Goal: Information Seeking & Learning: Learn about a topic

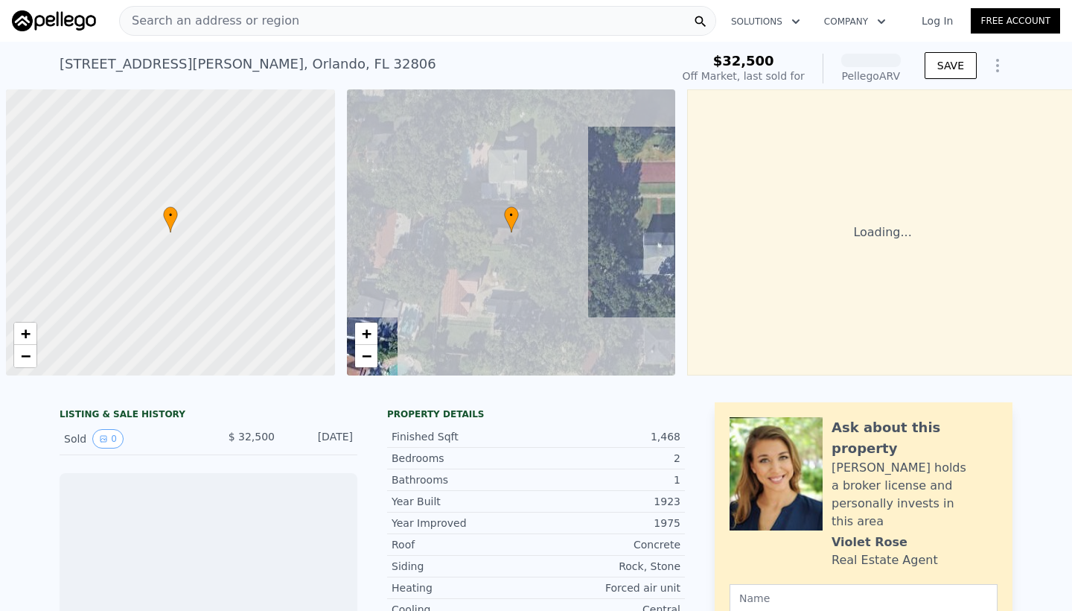
scroll to position [0, 6]
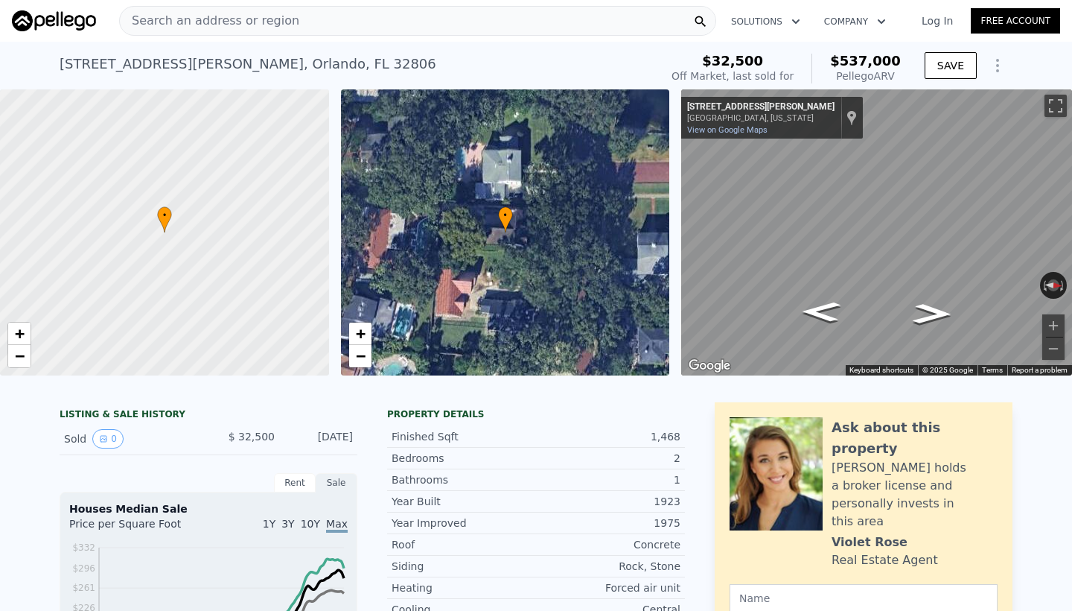
click at [281, 20] on span "Search an address or region" at bounding box center [209, 21] width 179 height 18
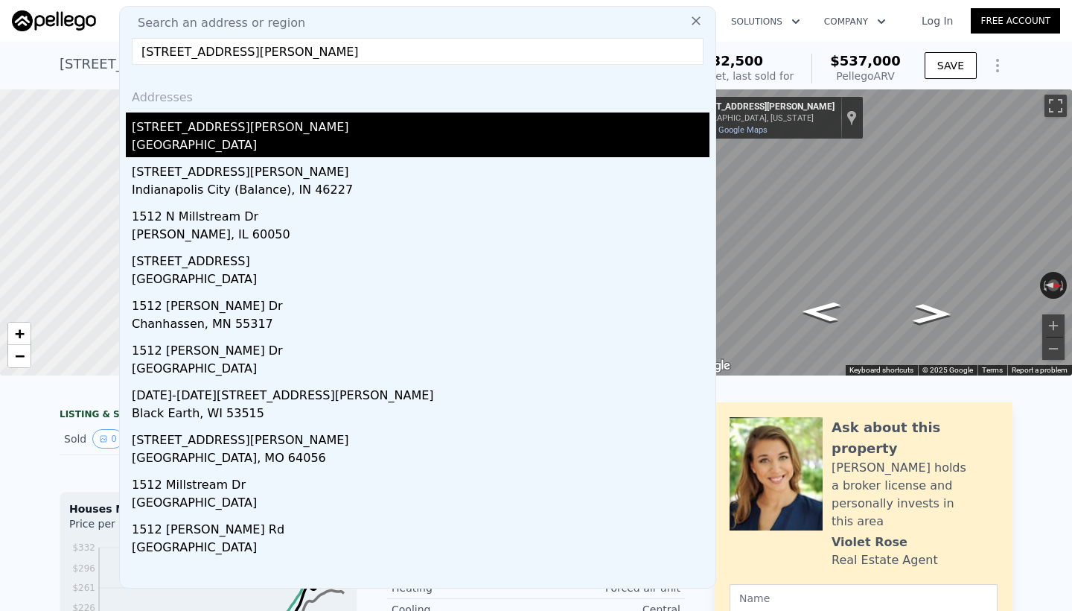
type input "[STREET_ADDRESS][PERSON_NAME]"
click at [257, 130] on div "[STREET_ADDRESS][PERSON_NAME]" at bounding box center [421, 124] width 578 height 24
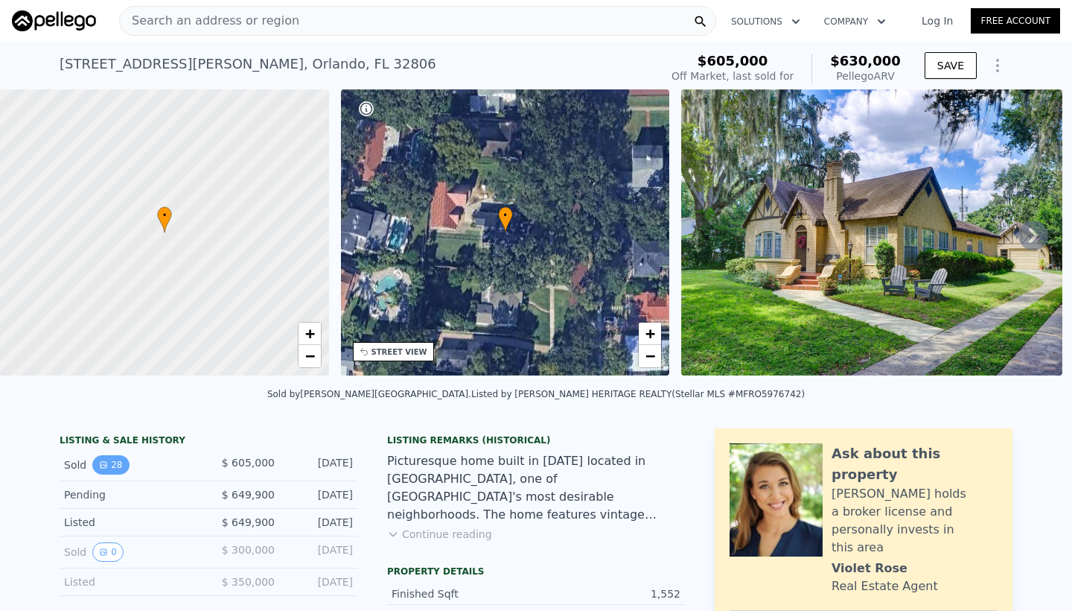
click at [115, 464] on button "28" at bounding box center [110, 464] width 36 height 19
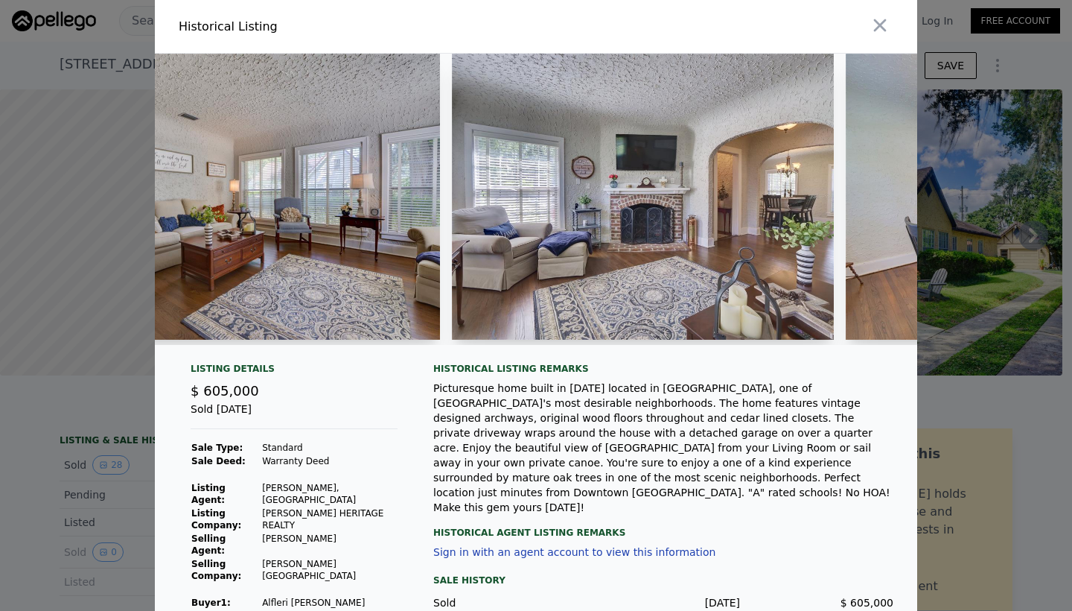
scroll to position [0, 1685]
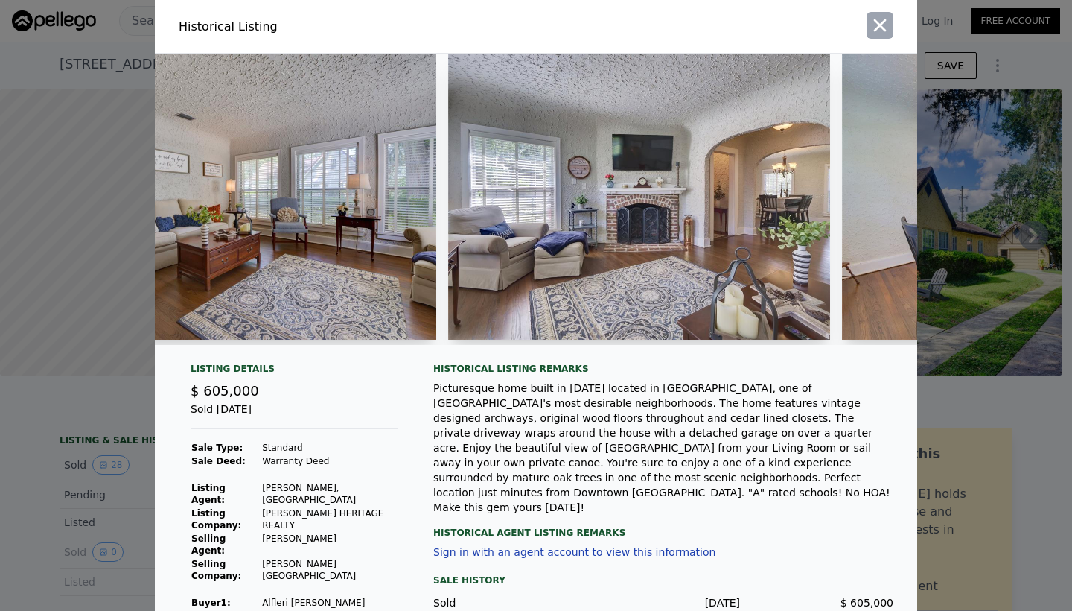
click at [885, 22] on icon "button" at bounding box center [880, 25] width 21 height 21
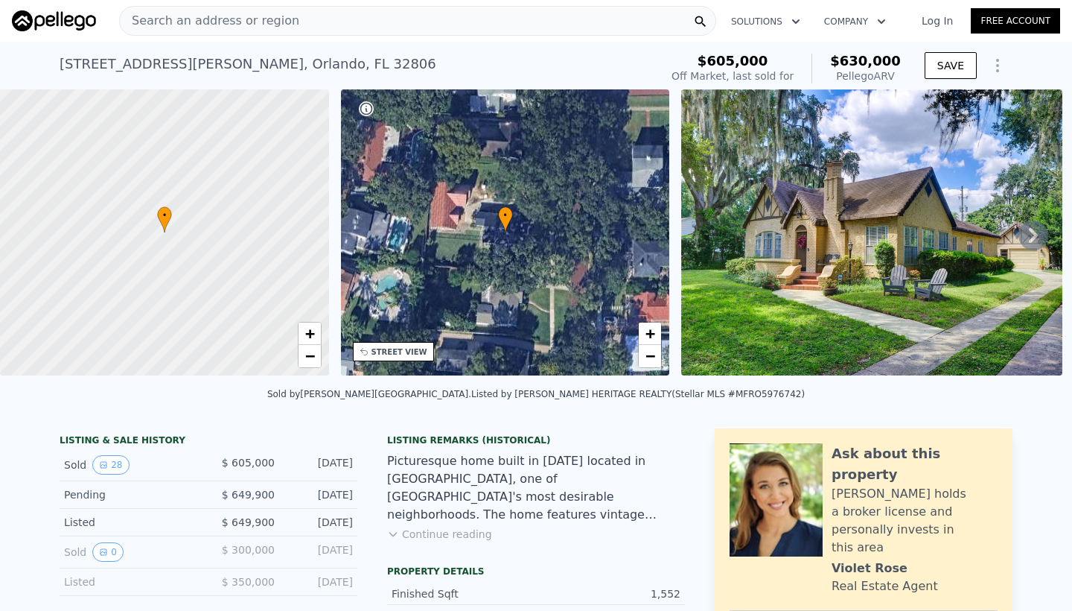
click at [198, 21] on span "Search an address or region" at bounding box center [209, 21] width 179 height 18
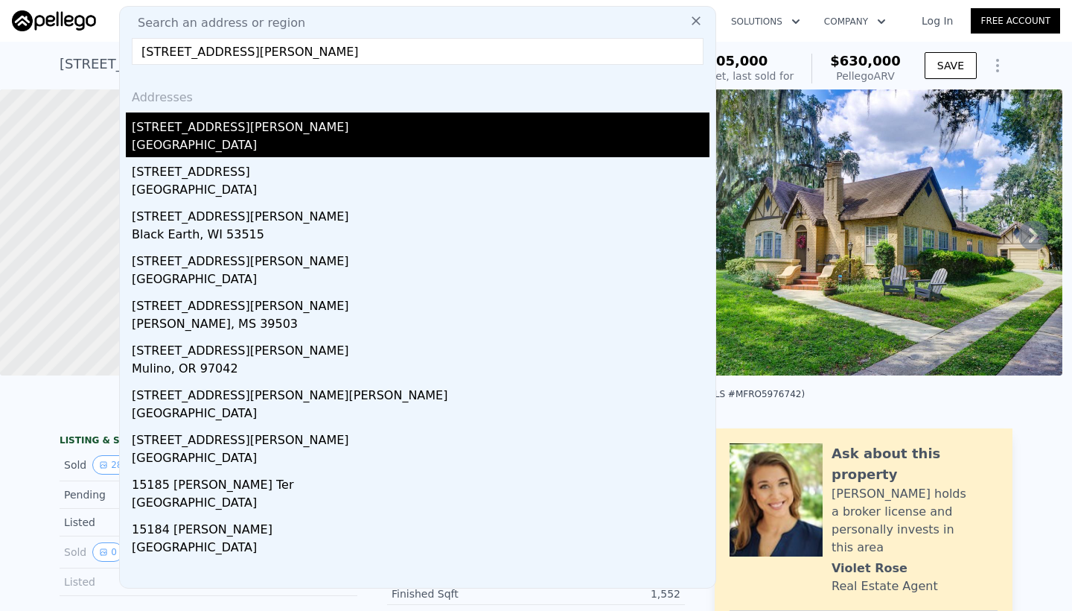
type input "[STREET_ADDRESS][PERSON_NAME]"
click at [176, 132] on div "[STREET_ADDRESS][PERSON_NAME]" at bounding box center [421, 124] width 578 height 24
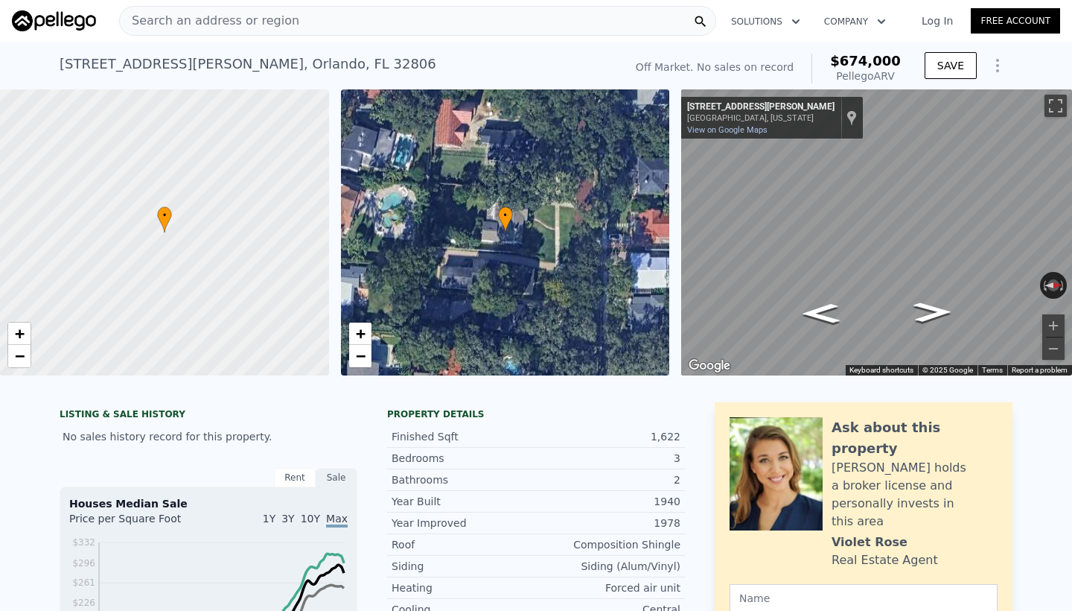
click at [358, 22] on div "Search an address or region" at bounding box center [417, 21] width 597 height 30
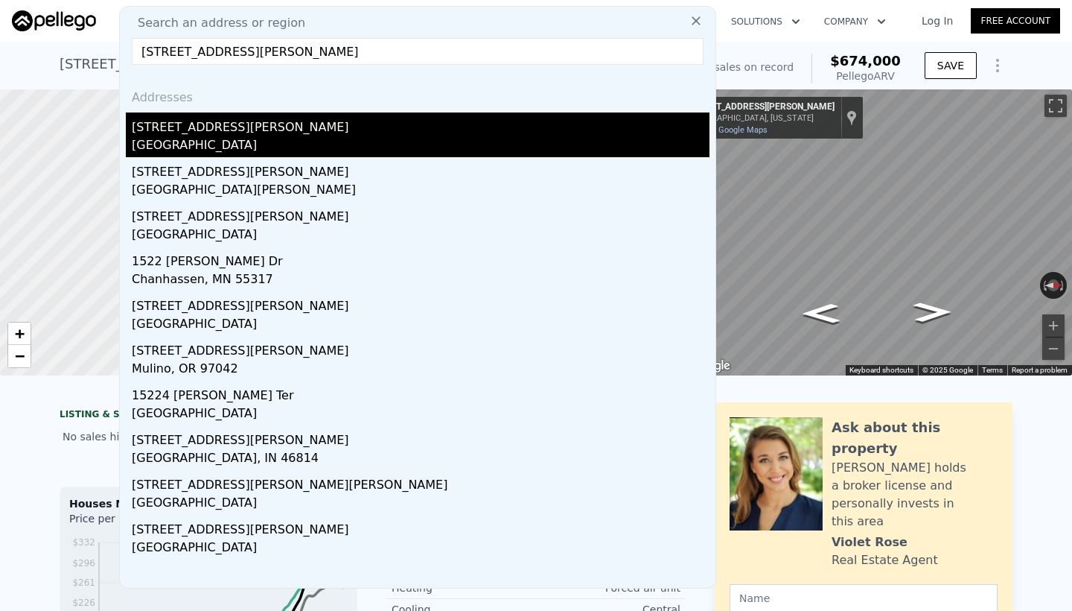
type input "[STREET_ADDRESS][PERSON_NAME]"
click at [285, 133] on div "[STREET_ADDRESS][PERSON_NAME]" at bounding box center [421, 124] width 578 height 24
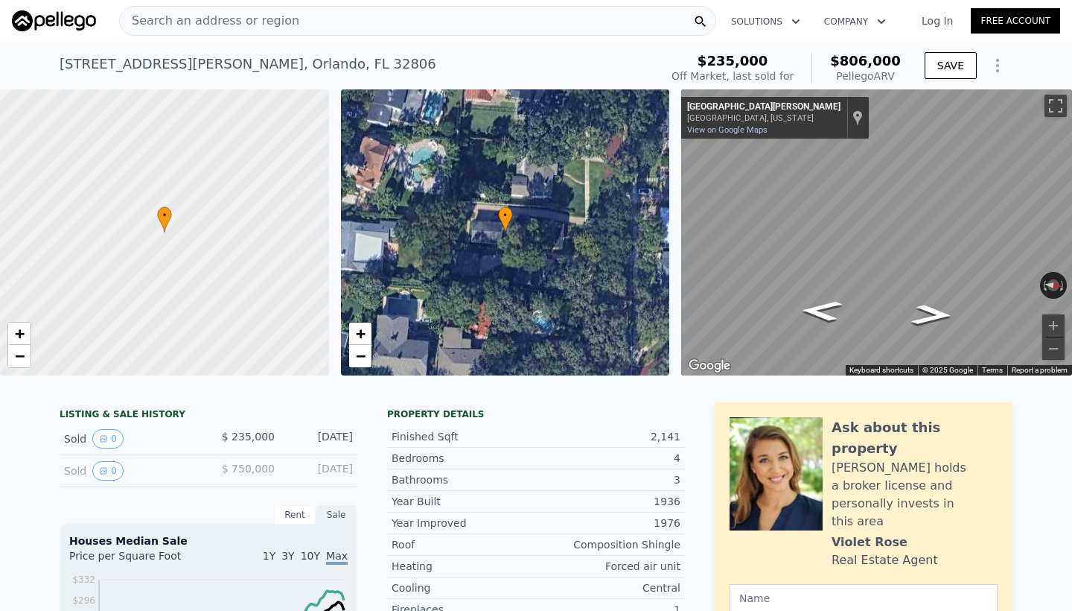
click at [386, 14] on div "Search an address or region" at bounding box center [417, 21] width 597 height 30
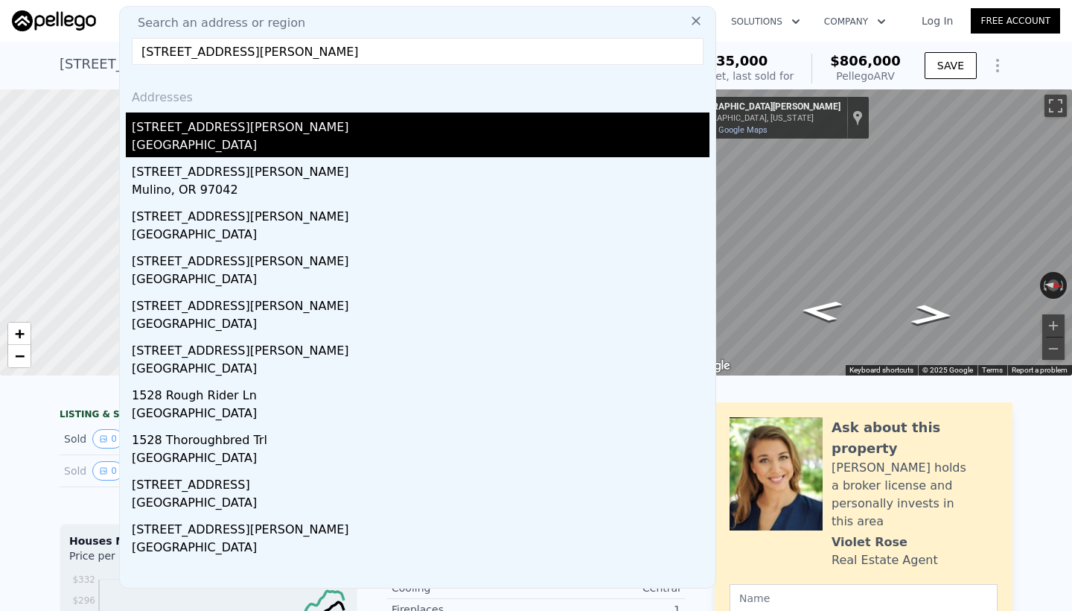
type input "[STREET_ADDRESS][PERSON_NAME]"
click at [331, 125] on div "[STREET_ADDRESS][PERSON_NAME]" at bounding box center [421, 124] width 578 height 24
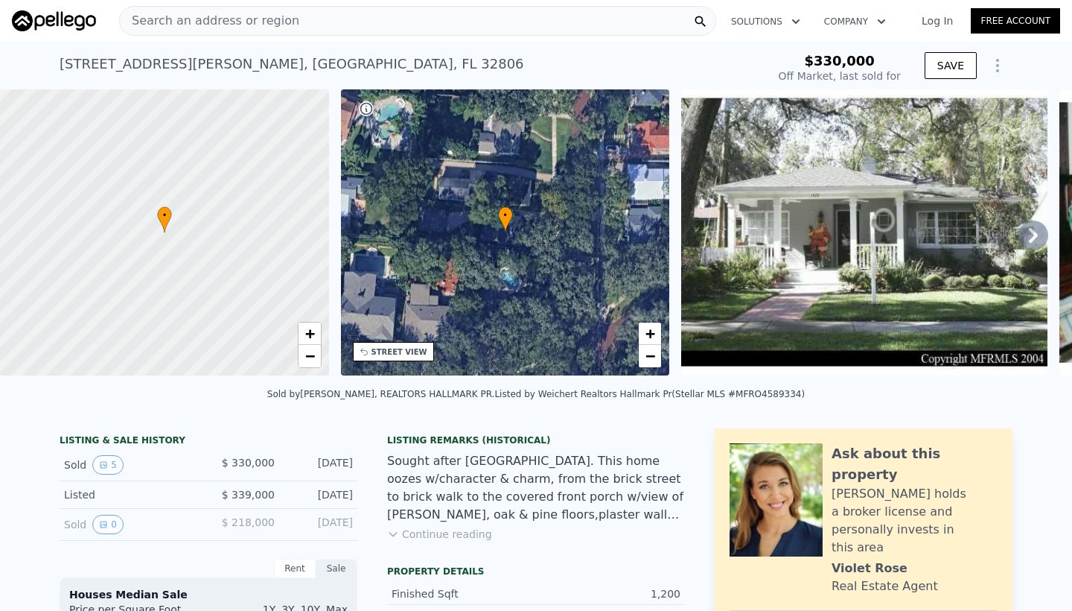
type input "-$ 354,416"
click at [106, 469] on button "5" at bounding box center [107, 464] width 31 height 19
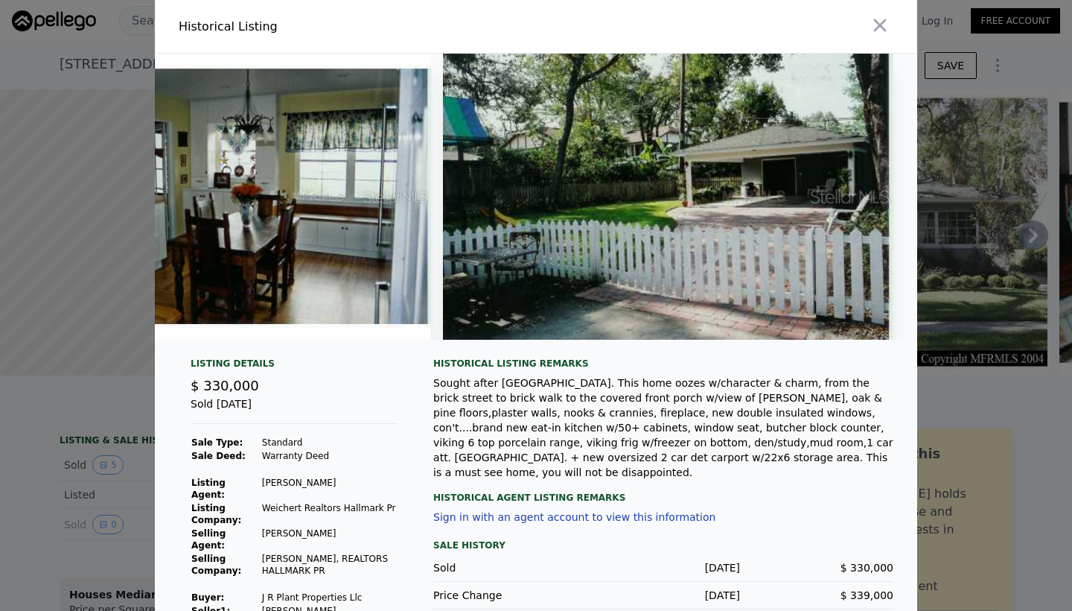
scroll to position [0, 1235]
click at [873, 25] on icon "button" at bounding box center [880, 25] width 21 height 21
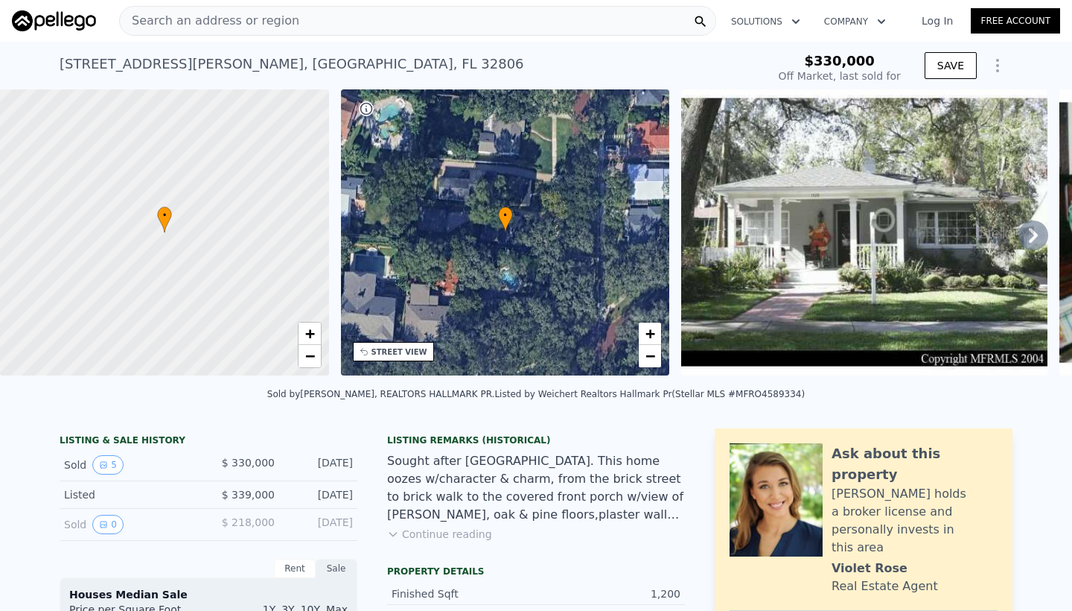
click at [293, 28] on div "Search an address or region" at bounding box center [417, 21] width 597 height 30
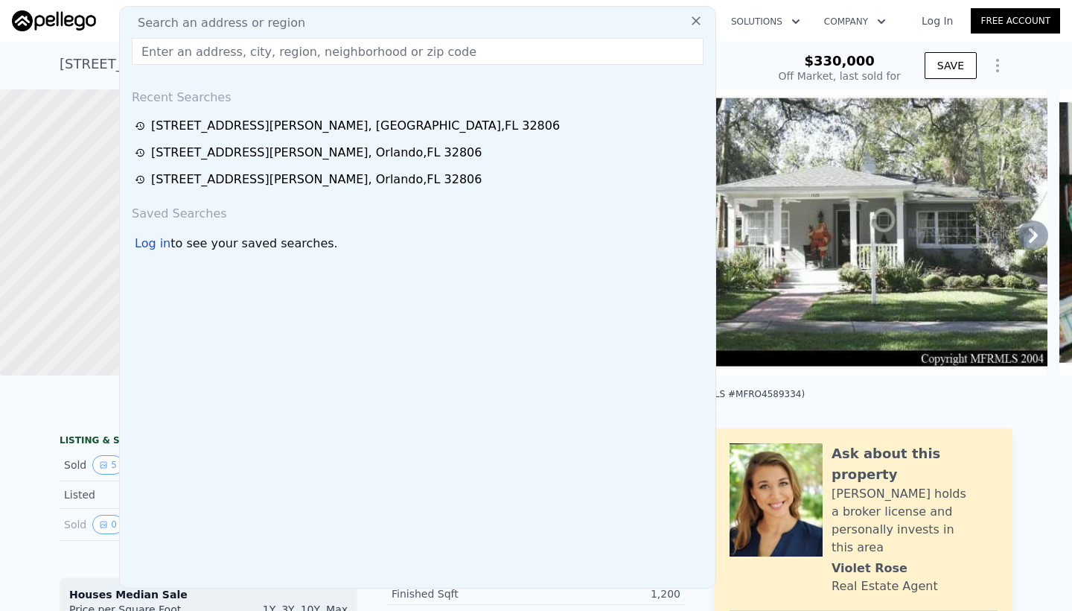
type input "1"
type input "$ 452,000"
type input "$ 69,562"
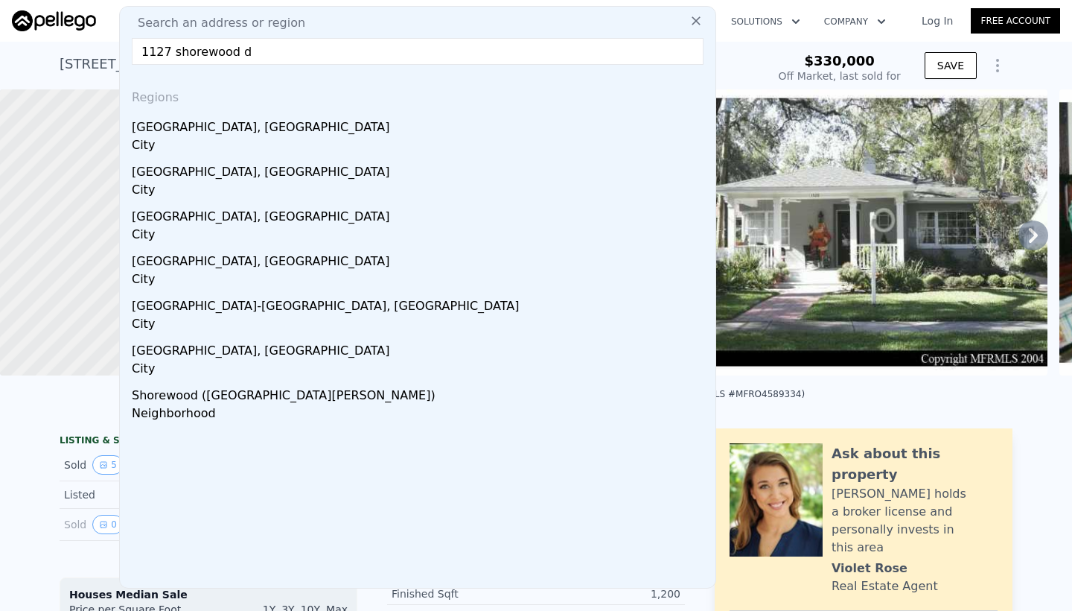
type input "[STREET_ADDRESS]"
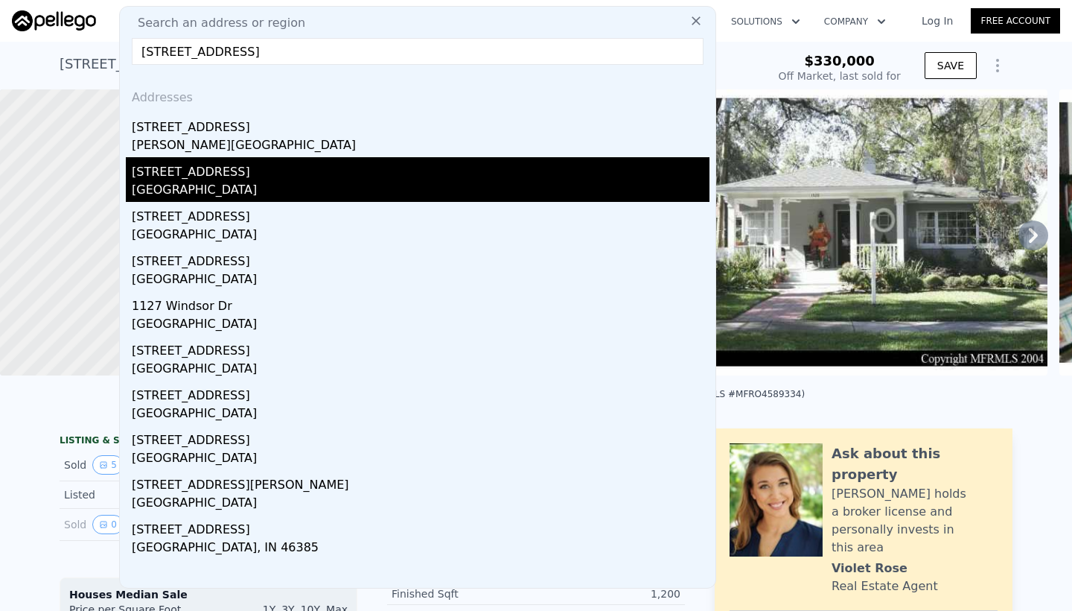
click at [294, 179] on div "[STREET_ADDRESS]" at bounding box center [421, 169] width 578 height 24
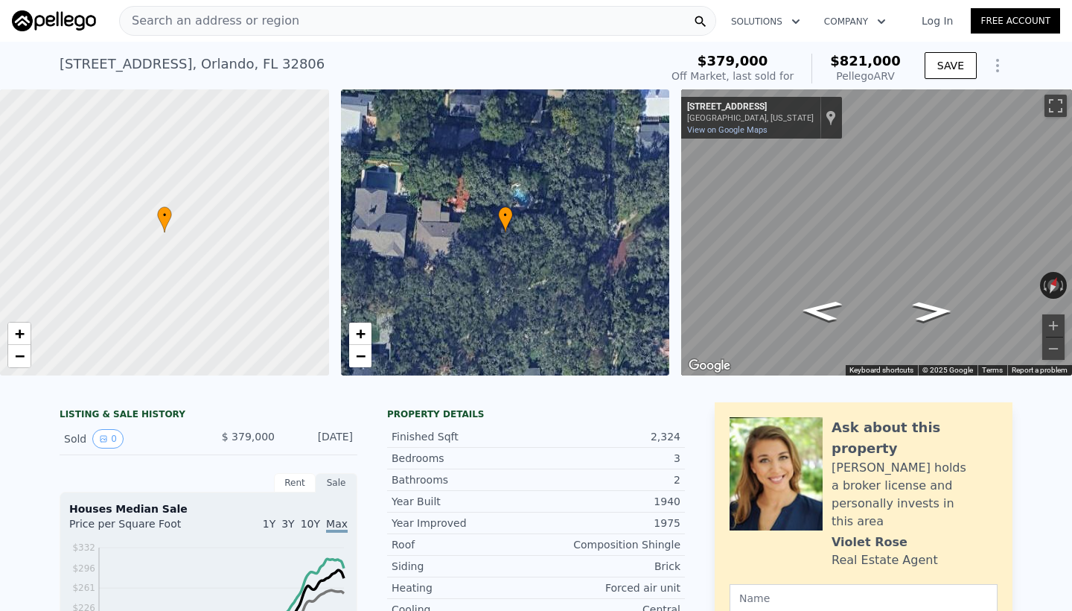
click at [317, 29] on div "Search an address or region" at bounding box center [417, 21] width 597 height 30
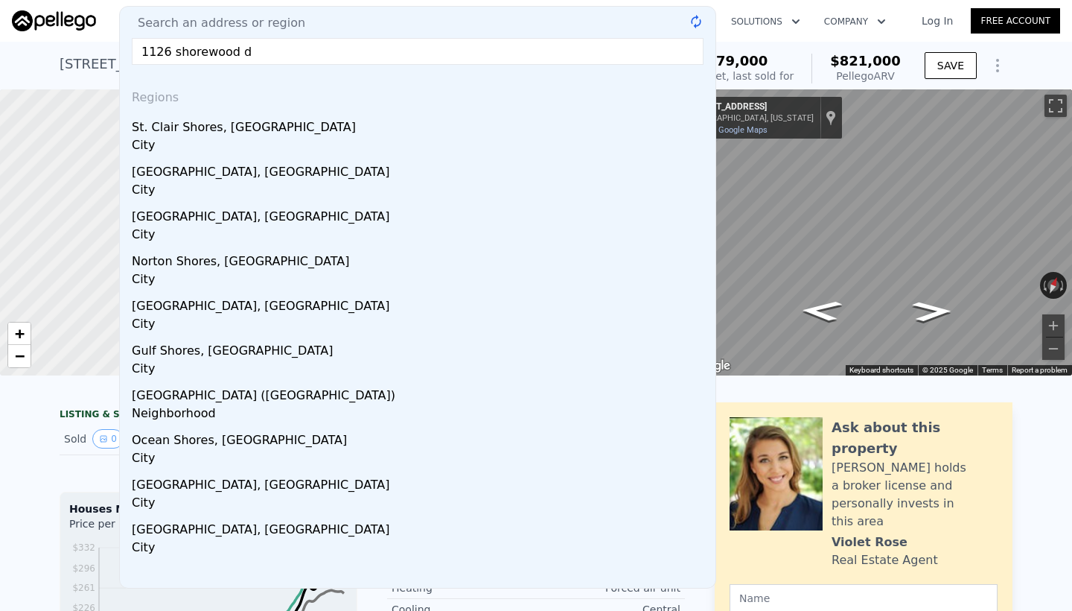
type input "[STREET_ADDRESS]"
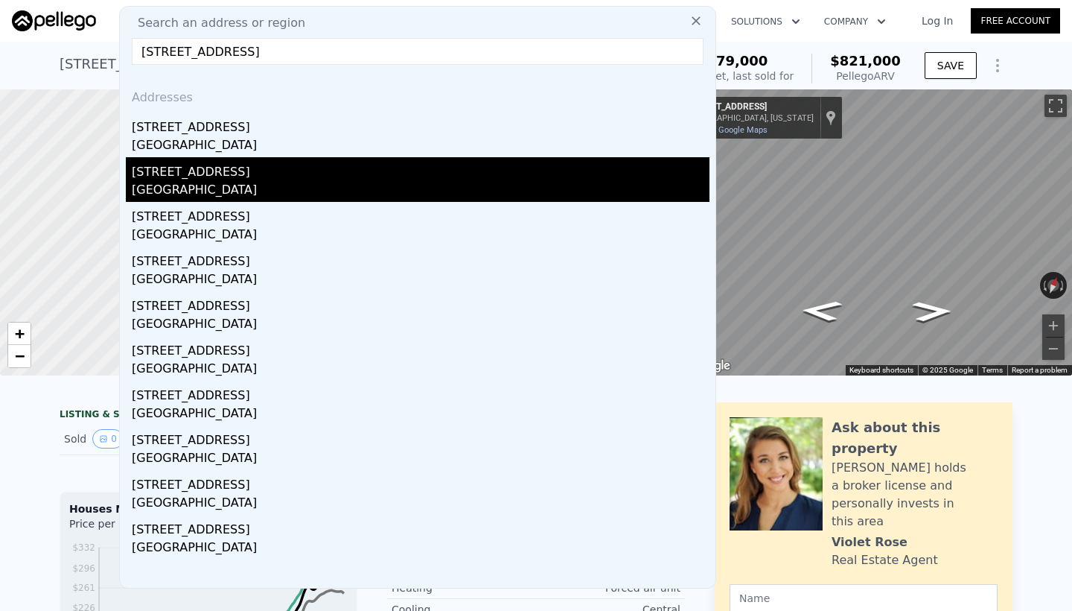
click at [261, 172] on div "[STREET_ADDRESS]" at bounding box center [421, 169] width 578 height 24
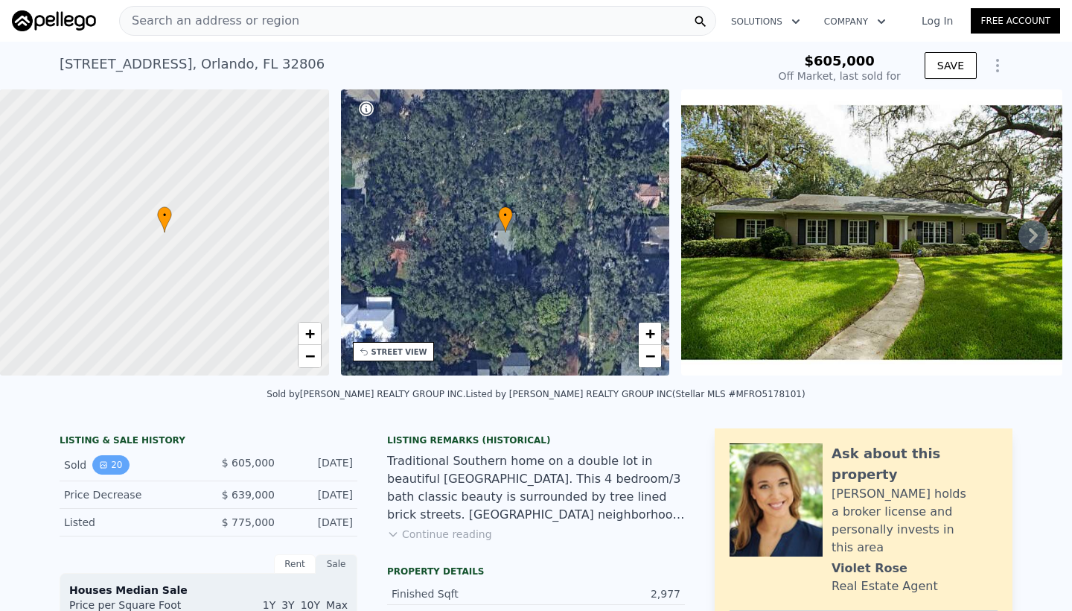
click at [118, 466] on button "20" at bounding box center [110, 464] width 36 height 19
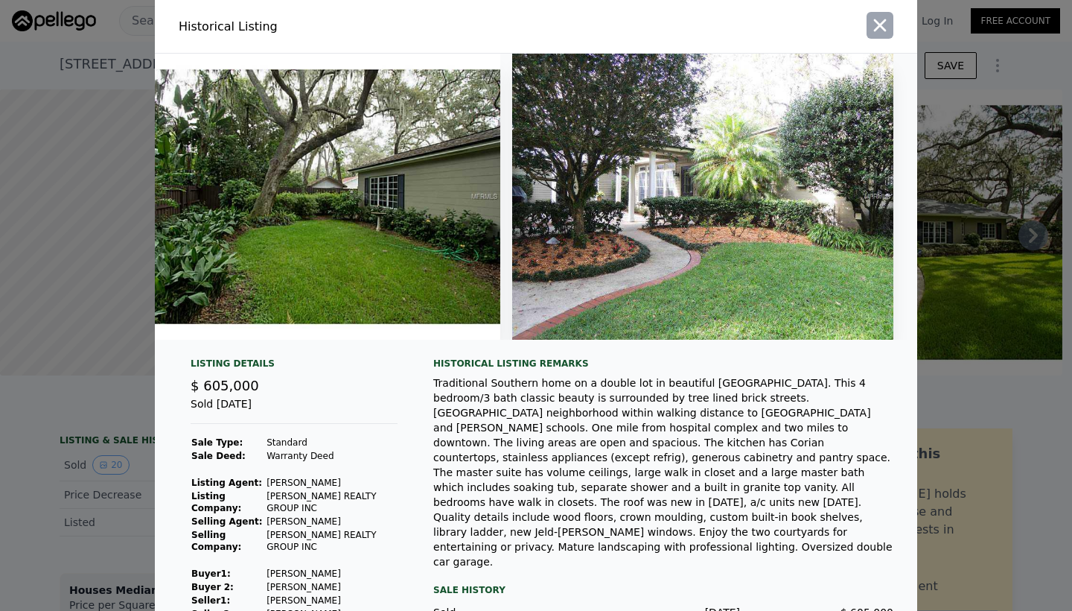
click at [880, 25] on icon "button" at bounding box center [880, 25] width 13 height 13
